Goal: Navigation & Orientation: Find specific page/section

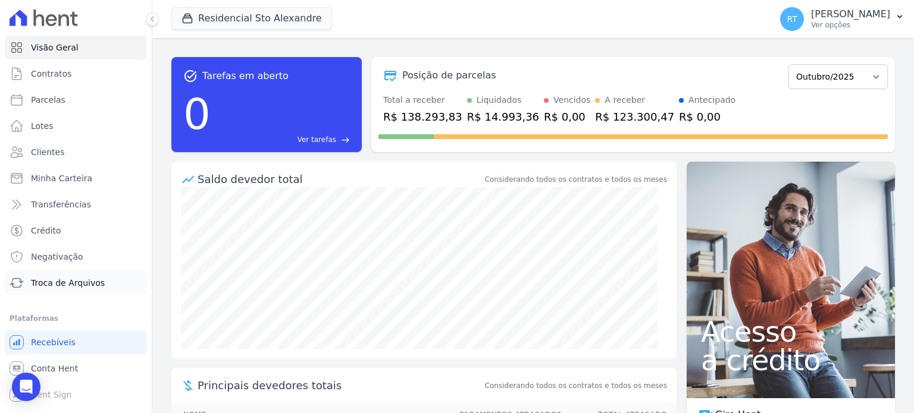
click at [83, 283] on span "Troca de Arquivos" at bounding box center [68, 283] width 74 height 12
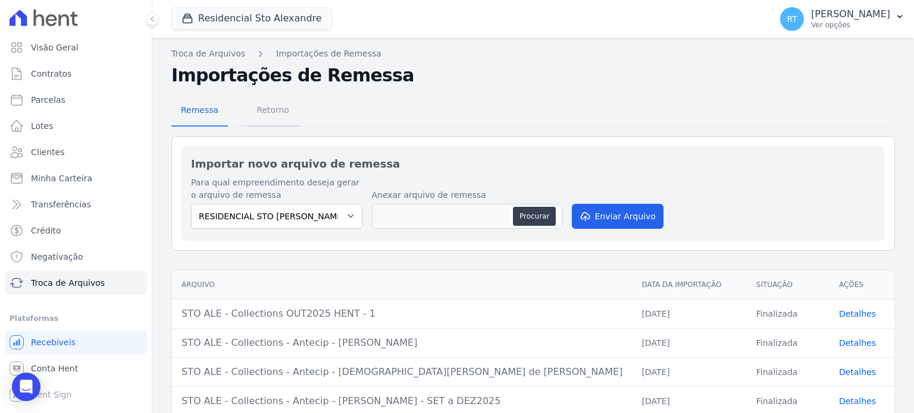
click at [272, 109] on span "Retorno" at bounding box center [272, 110] width 47 height 24
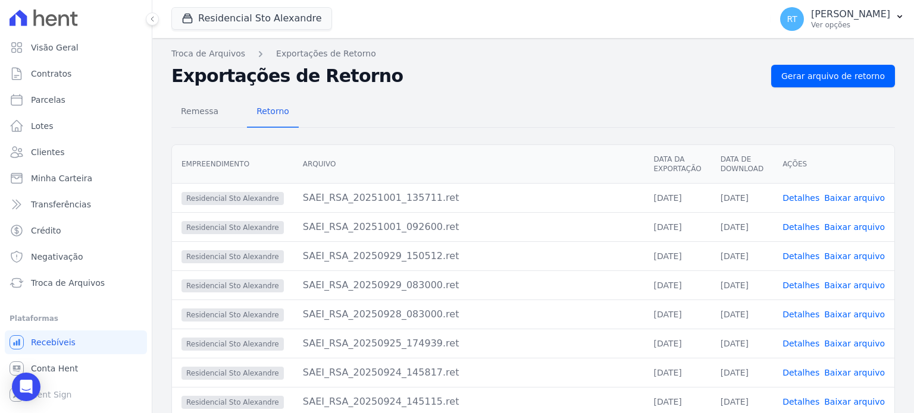
click at [807, 227] on link "Detalhes" at bounding box center [800, 227] width 37 height 10
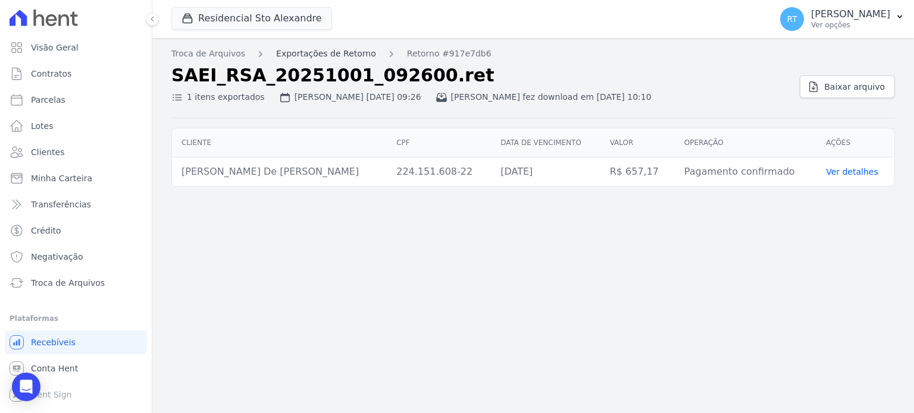
click at [319, 52] on link "Exportações de Retorno" at bounding box center [326, 54] width 100 height 12
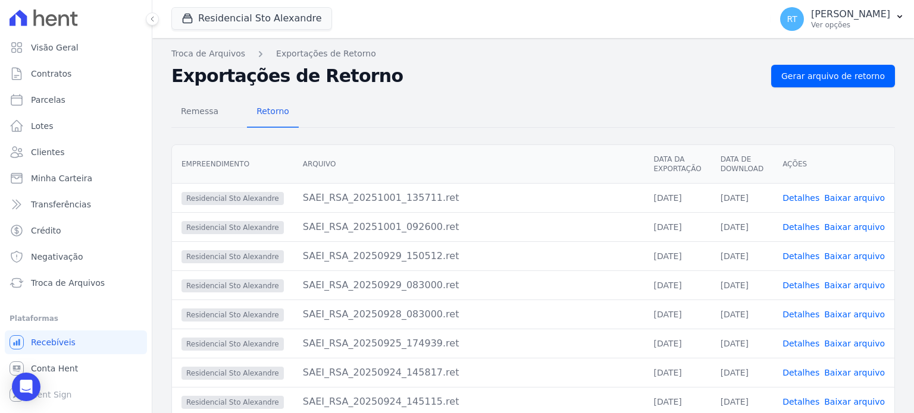
click at [806, 196] on link "Detalhes" at bounding box center [800, 198] width 37 height 10
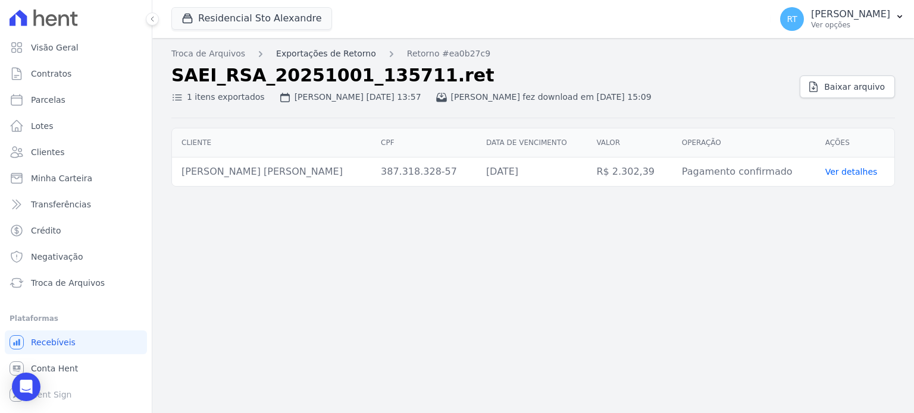
click at [324, 51] on link "Exportações de Retorno" at bounding box center [326, 54] width 100 height 12
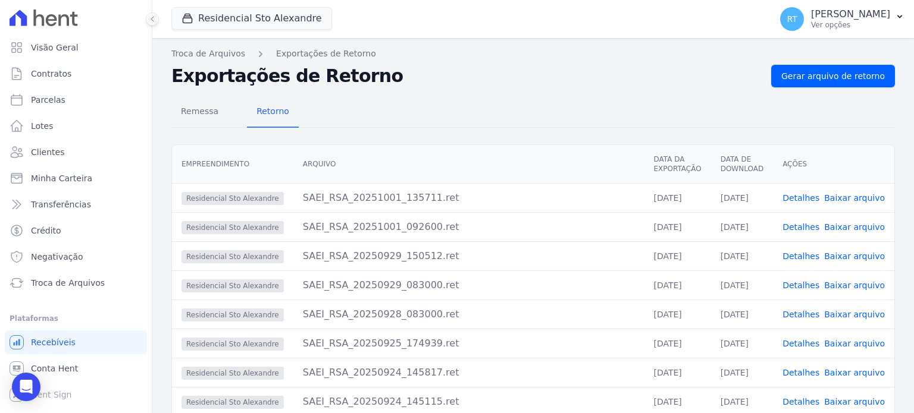
click at [802, 255] on link "Detalhes" at bounding box center [800, 257] width 37 height 10
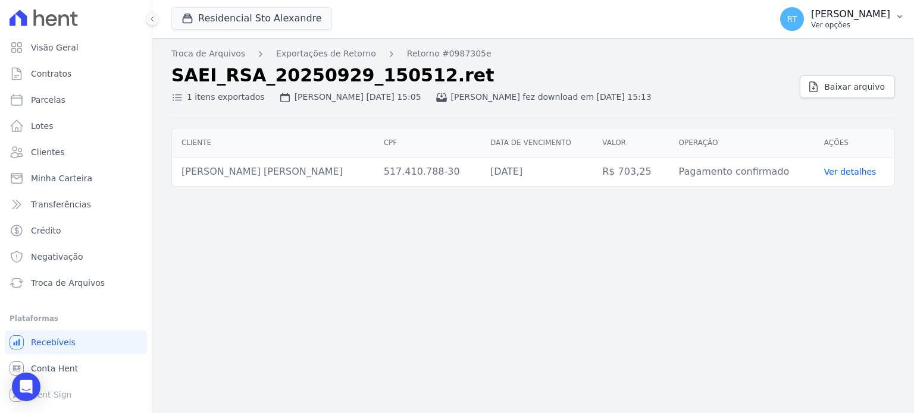
click at [848, 19] on p "[PERSON_NAME]" at bounding box center [850, 14] width 79 height 12
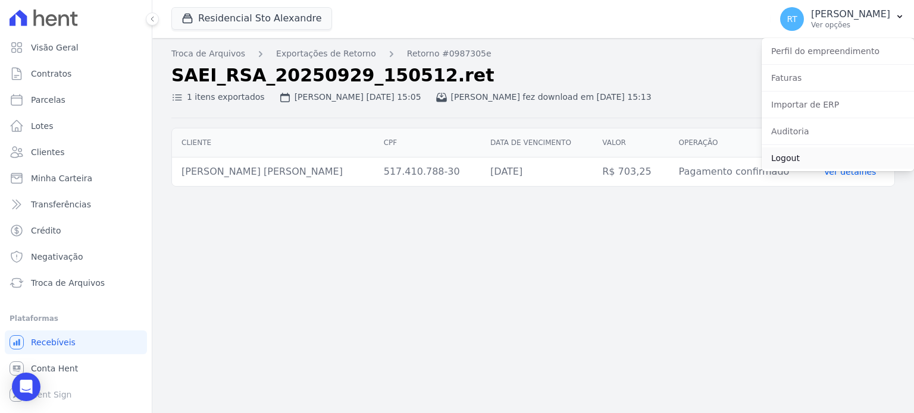
click at [795, 159] on link "Logout" at bounding box center [837, 158] width 152 height 21
